Goal: Find specific page/section: Find specific page/section

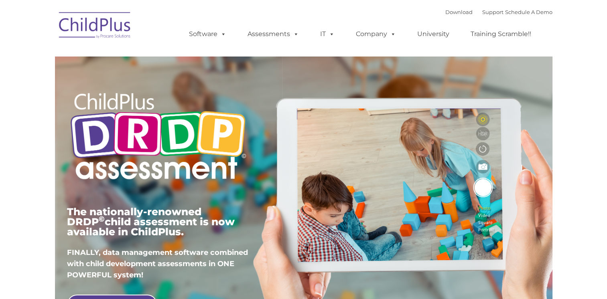
type input ""
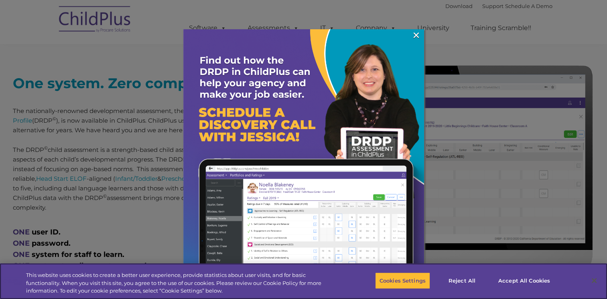
scroll to position [299, 0]
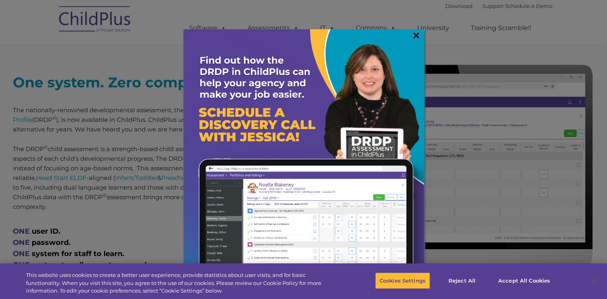
click at [418, 36] on link "×" at bounding box center [416, 35] width 9 height 8
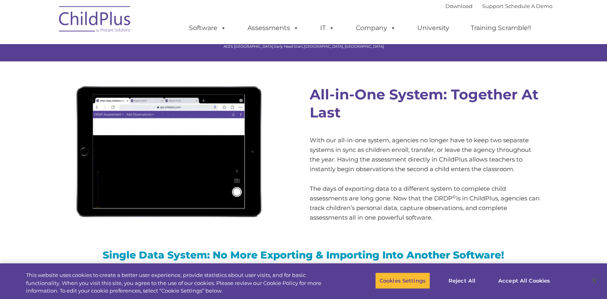
scroll to position [675, 0]
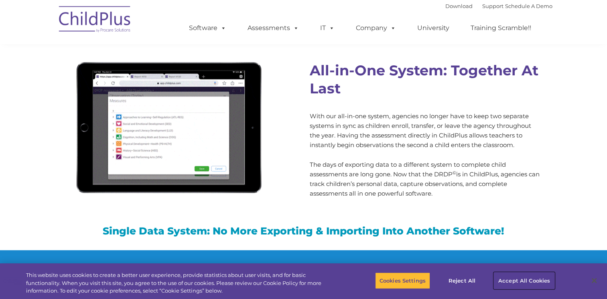
click at [510, 281] on button "Accept All Cookies" at bounding box center [524, 281] width 61 height 17
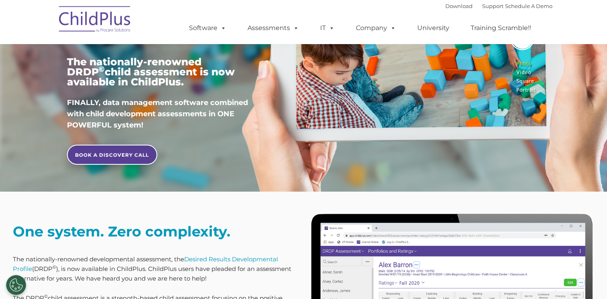
scroll to position [0, 0]
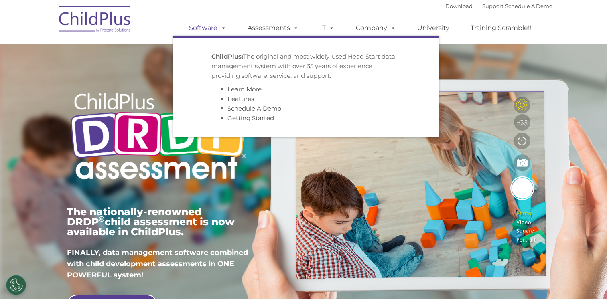
click at [224, 29] on span at bounding box center [222, 28] width 9 height 8
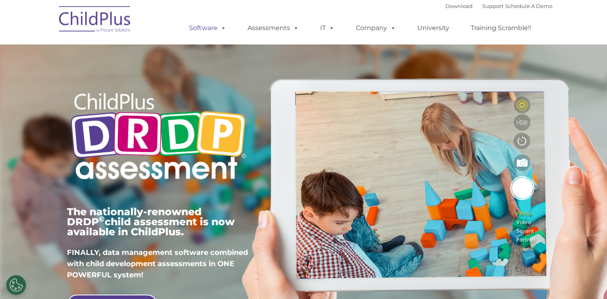
click at [224, 29] on span at bounding box center [222, 28] width 9 height 8
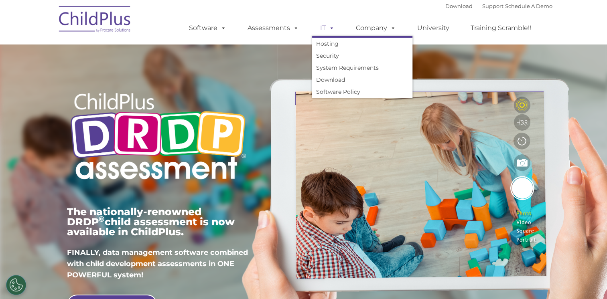
click at [332, 25] on span at bounding box center [330, 28] width 9 height 8
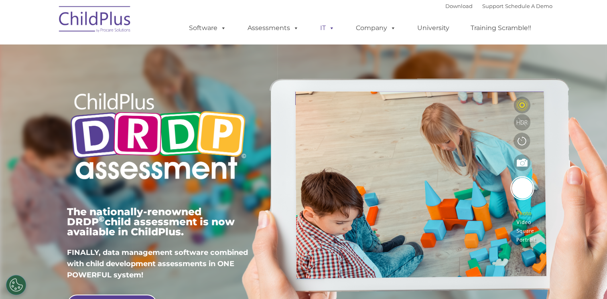
click at [332, 25] on span at bounding box center [330, 28] width 9 height 8
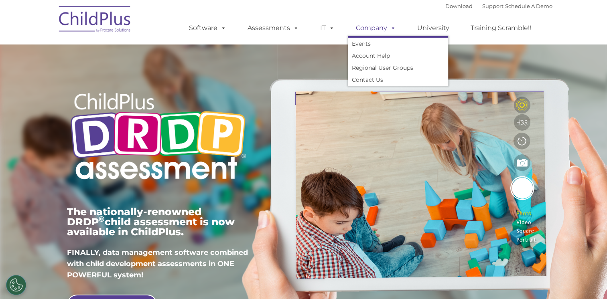
click at [395, 29] on span at bounding box center [391, 28] width 9 height 8
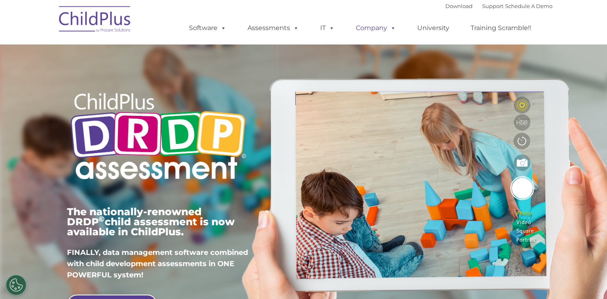
click at [396, 27] on link "Company" at bounding box center [376, 28] width 56 height 16
click at [432, 26] on link "University" at bounding box center [433, 28] width 48 height 16
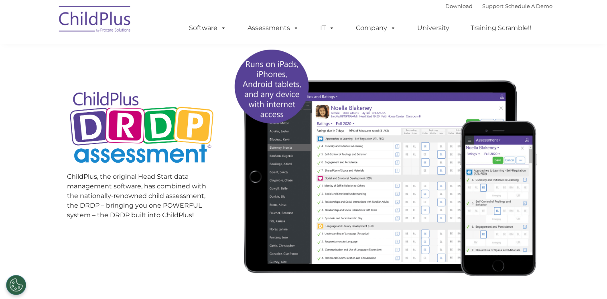
scroll to position [17, 0]
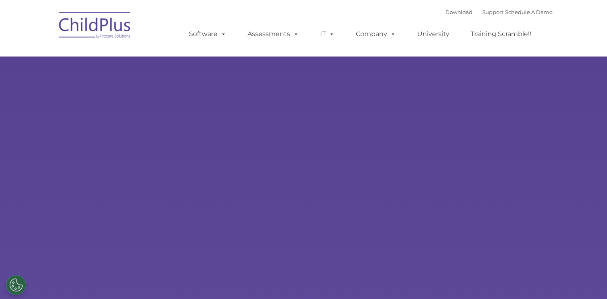
select select "MEDIUM"
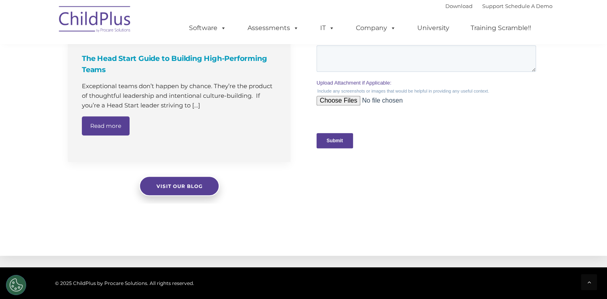
scroll to position [913, 0]
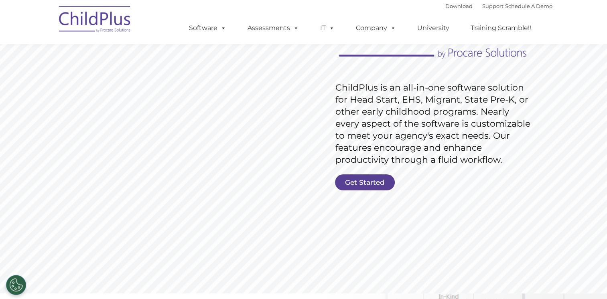
scroll to position [96, 0]
click at [376, 179] on link "Get Started" at bounding box center [365, 182] width 60 height 16
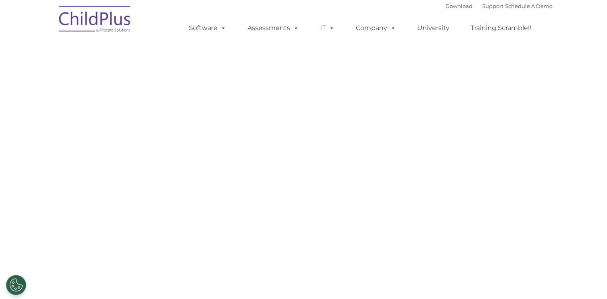
select select "MEDIUM"
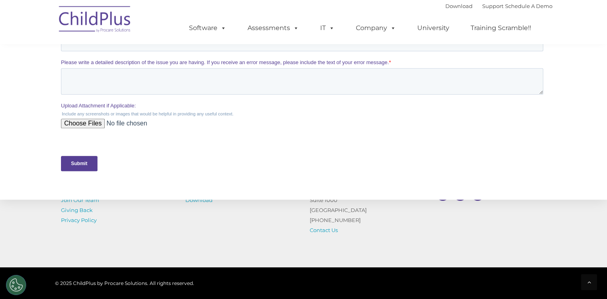
scroll to position [339, 0]
